Goal: Task Accomplishment & Management: Manage account settings

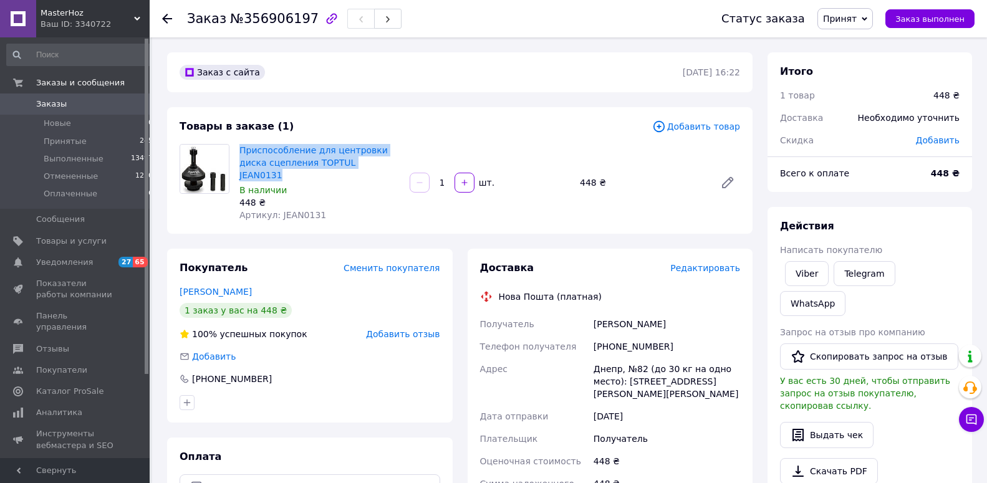
drag, startPoint x: 237, startPoint y: 148, endPoint x: 356, endPoint y: 164, distance: 120.1
click at [356, 164] on div "Приспособление для центровки диска сцепления TOPTUL JEAN0131 В наличии 448 ₴ Ар…" at bounding box center [319, 182] width 170 height 82
copy link "Приспособление для центровки диска сцепления TOPTUL JEAN0131"
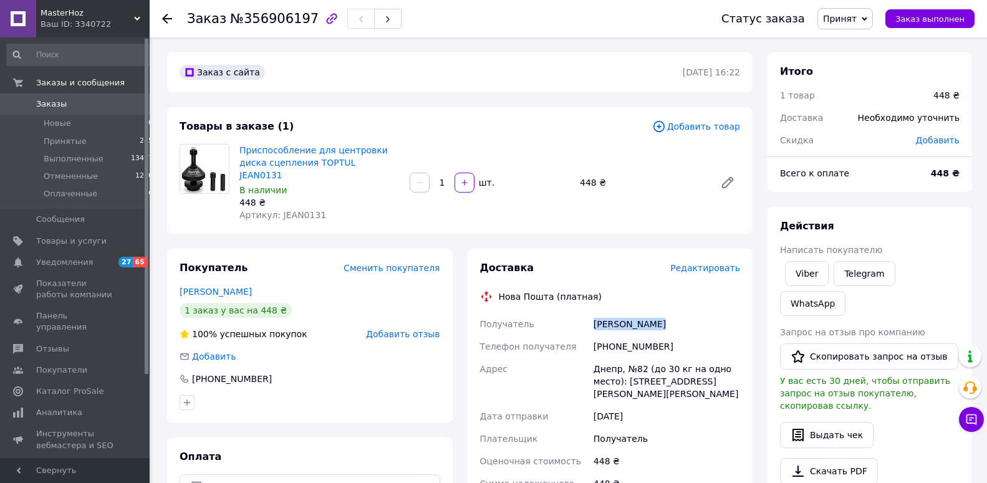
drag, startPoint x: 586, startPoint y: 309, endPoint x: 661, endPoint y: 310, distance: 75.4
click at [661, 313] on div "Получатель [PERSON_NAME] Телефон получателя [PHONE_NUMBER] Адрес Днепр, №82 (до…" at bounding box center [609, 445] width 265 height 264
copy div "Получатель [PERSON_NAME]"
click at [609, 336] on div "[PHONE_NUMBER]" at bounding box center [666, 346] width 151 height 22
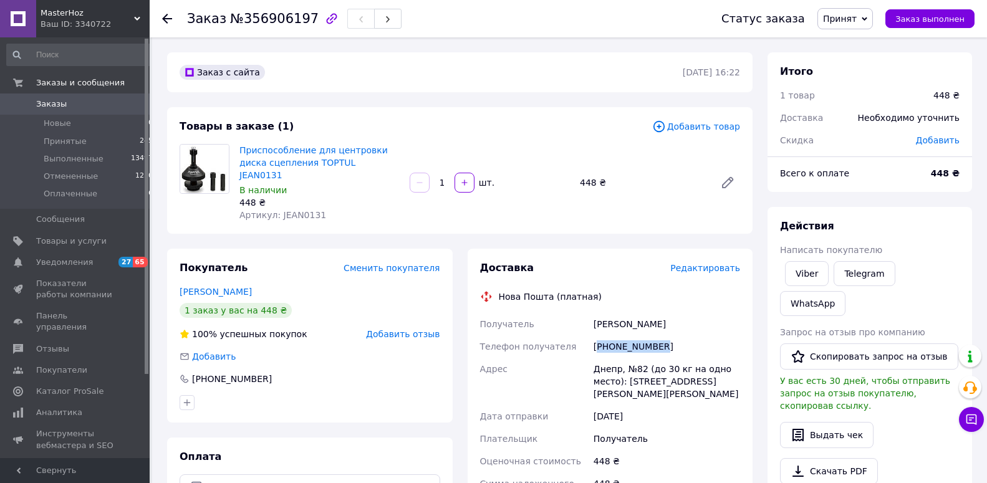
copy div "380661510719"
click at [599, 359] on div "Днепр, №82 (до 30 кг на одно место): [STREET_ADDRESS][PERSON_NAME][PERSON_NAME]" at bounding box center [666, 381] width 151 height 47
copy div "Днепр"
click at [69, 113] on link "Заказы 0" at bounding box center [80, 103] width 160 height 21
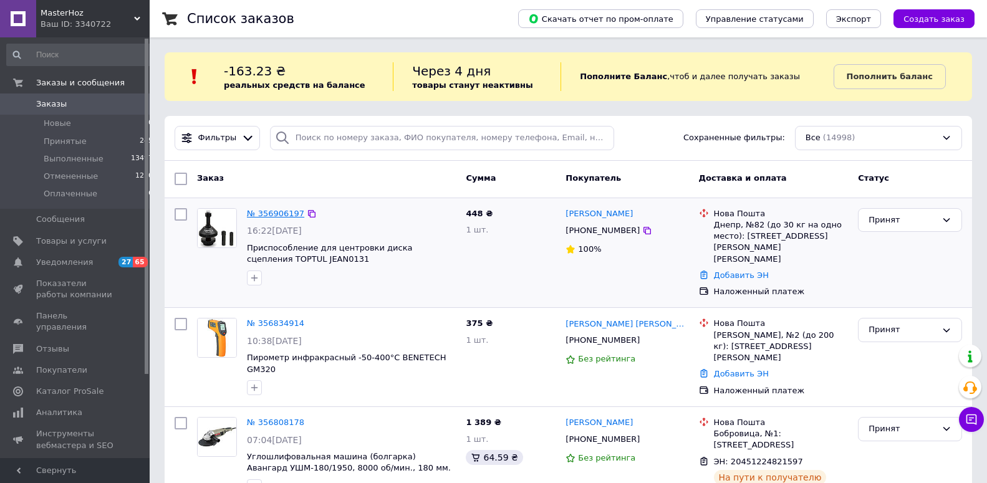
click at [270, 213] on link "№ 356906197" at bounding box center [275, 213] width 57 height 9
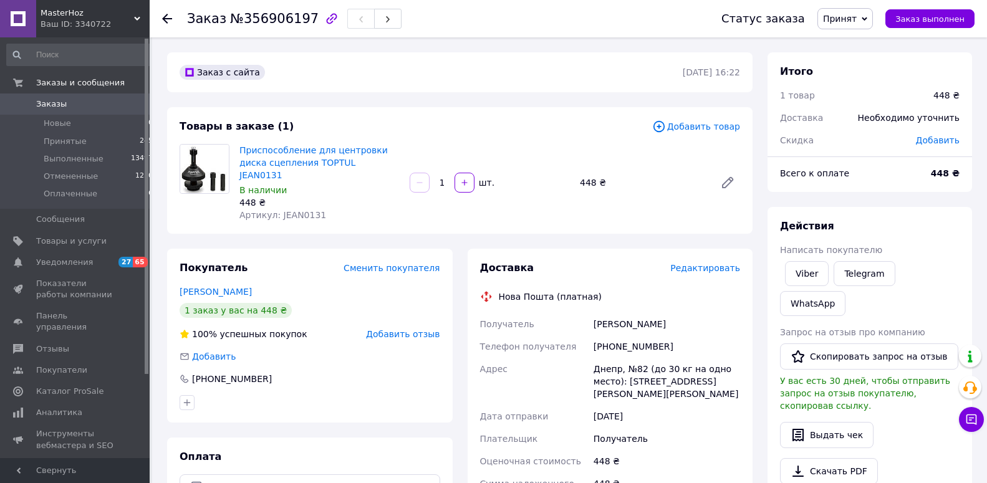
scroll to position [64, 0]
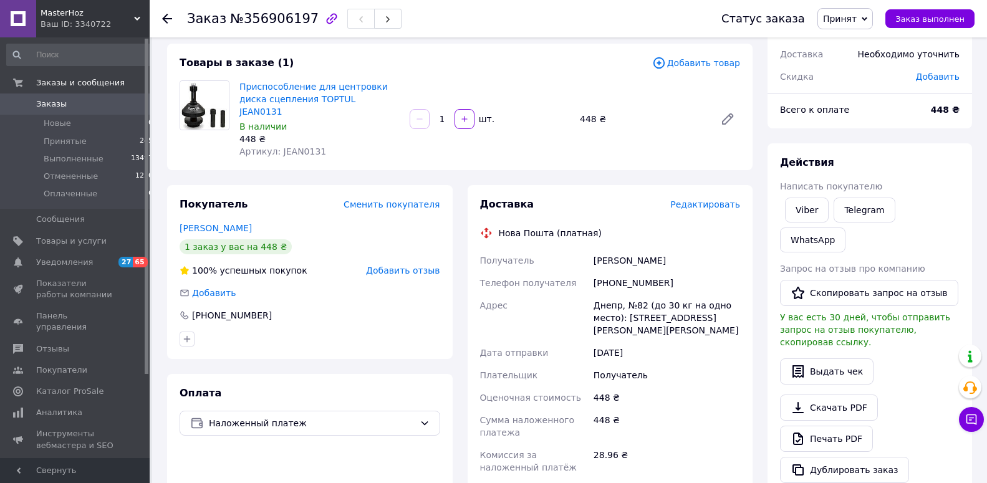
drag, startPoint x: 595, startPoint y: 251, endPoint x: 715, endPoint y: 320, distance: 138.7
click at [715, 320] on div "Получатель [PERSON_NAME] Телефон получателя [PHONE_NUMBER] Адрес Днепр, №82 (до…" at bounding box center [609, 381] width 265 height 264
copy div "[PERSON_NAME] Телефон получателя [PHONE_NUMBER] Адрес Днепр, №82 (до 30 кг на о…"
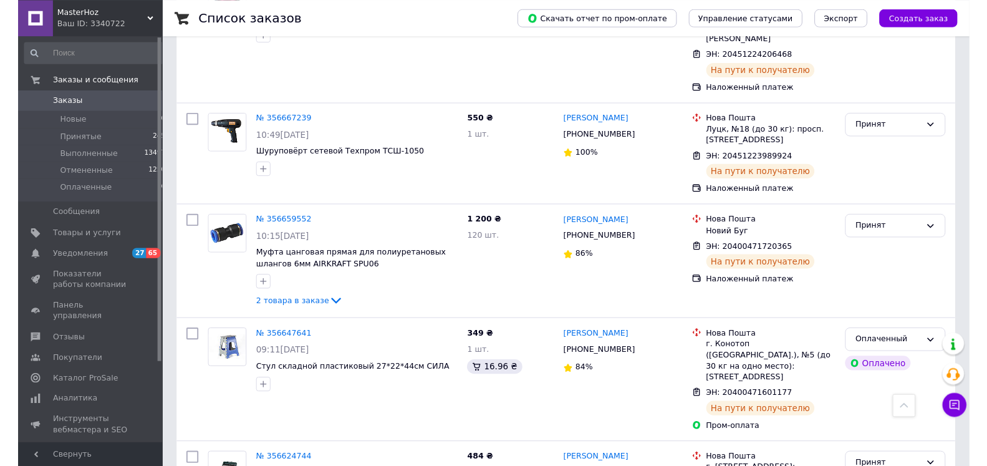
scroll to position [1653, 0]
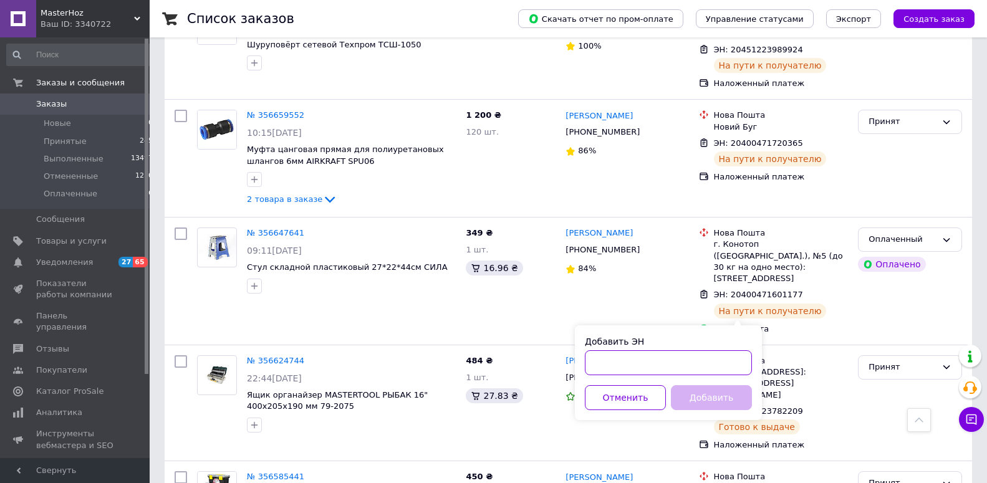
click at [598, 355] on input "Добавить ЭН" at bounding box center [668, 362] width 167 height 25
paste input "20451225191542"
type input "20451225191542"
click at [705, 399] on button "Добавить" at bounding box center [711, 397] width 81 height 25
